Goal: Information Seeking & Learning: Learn about a topic

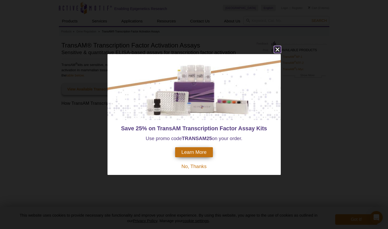
click at [277, 49] on icon "close" at bounding box center [277, 50] width 4 height 4
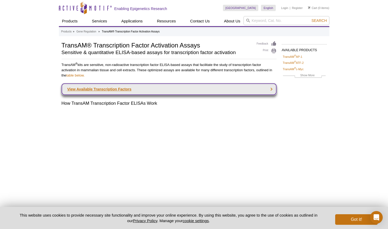
click at [272, 89] on link "View Available Transcription Factors" at bounding box center [169, 90] width 215 height 12
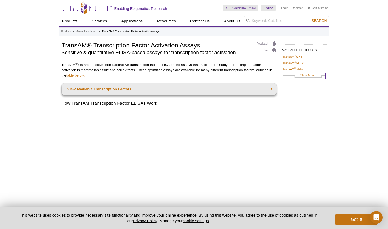
click at [303, 76] on link "Show More" at bounding box center [304, 76] width 43 height 6
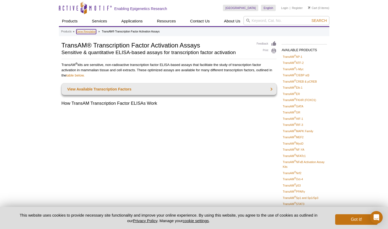
click at [91, 32] on link "Gene Regulation" at bounding box center [86, 31] width 20 height 5
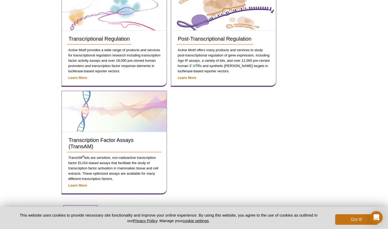
scroll to position [72, 0]
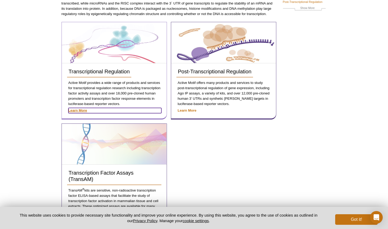
click at [75, 110] on strong "Learn More" at bounding box center [77, 111] width 19 height 4
